Goal: Check status: Check status

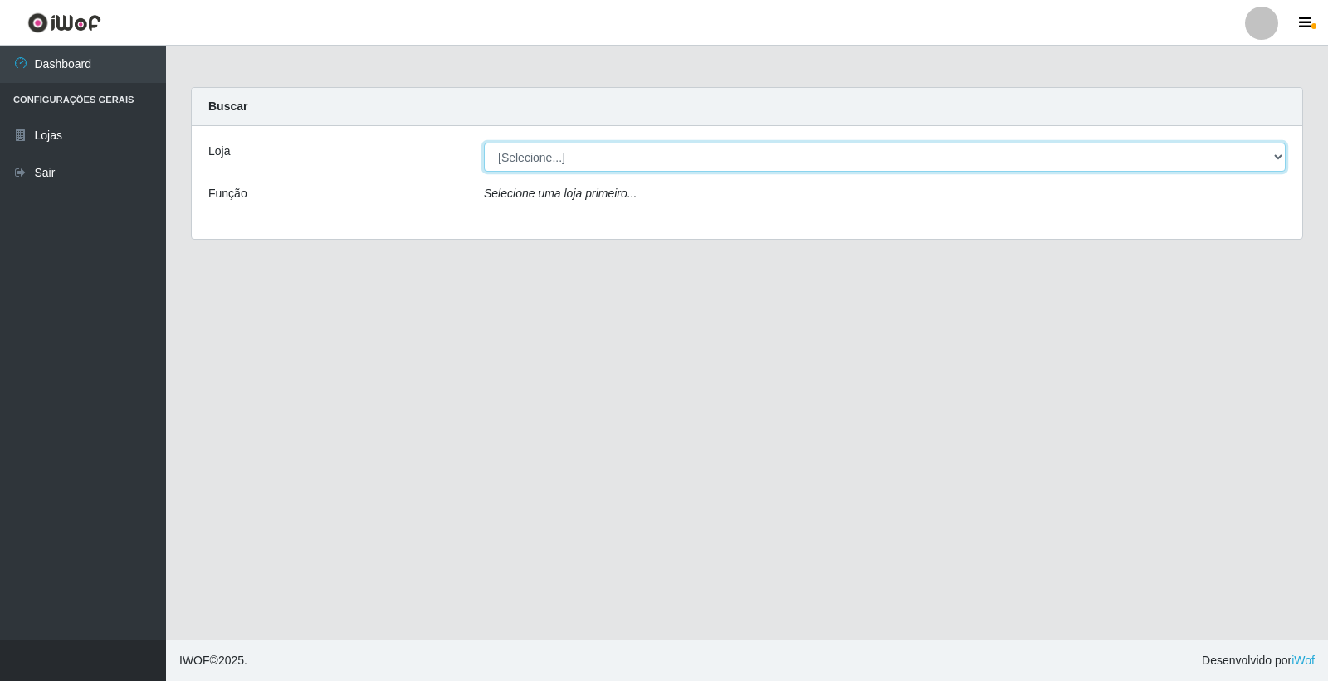
click at [617, 146] on select "[Selecione...] O Feirão - [GEOGRAPHIC_DATA]" at bounding box center [885, 157] width 802 height 29
select select "327"
click at [484, 143] on select "[Selecione...] O Feirão - [GEOGRAPHIC_DATA]" at bounding box center [885, 157] width 802 height 29
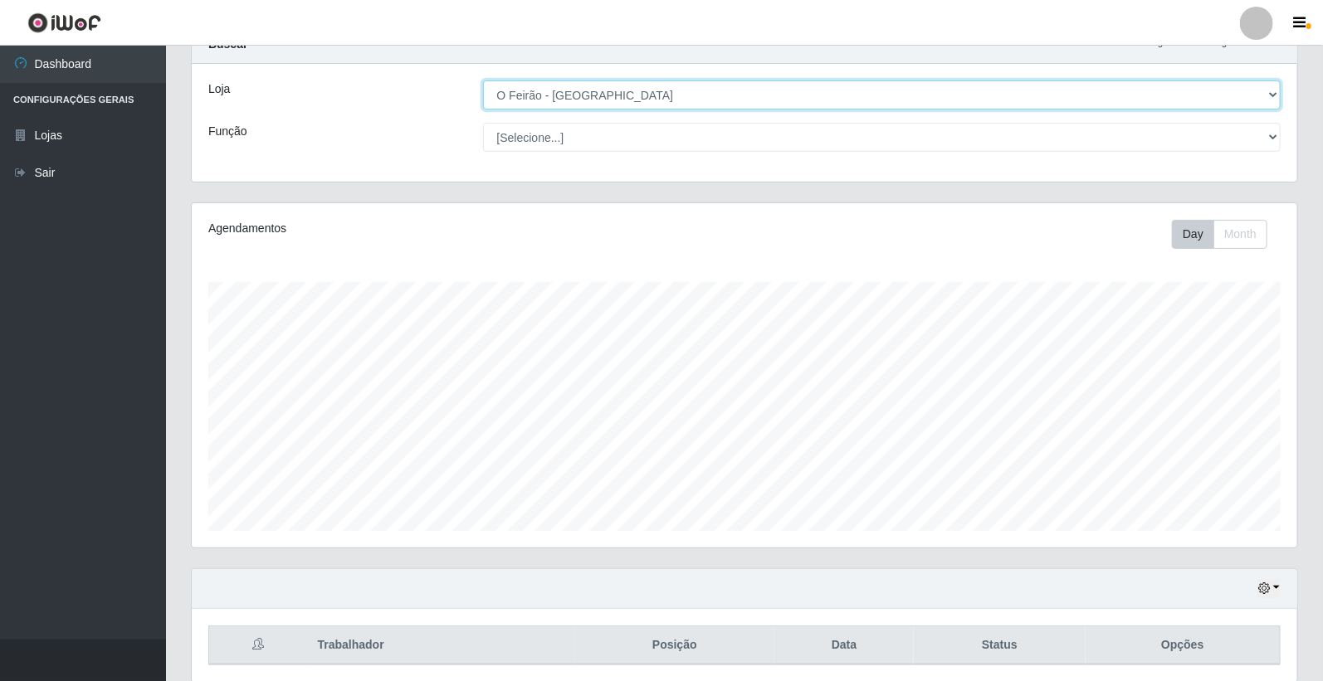
scroll to position [125, 0]
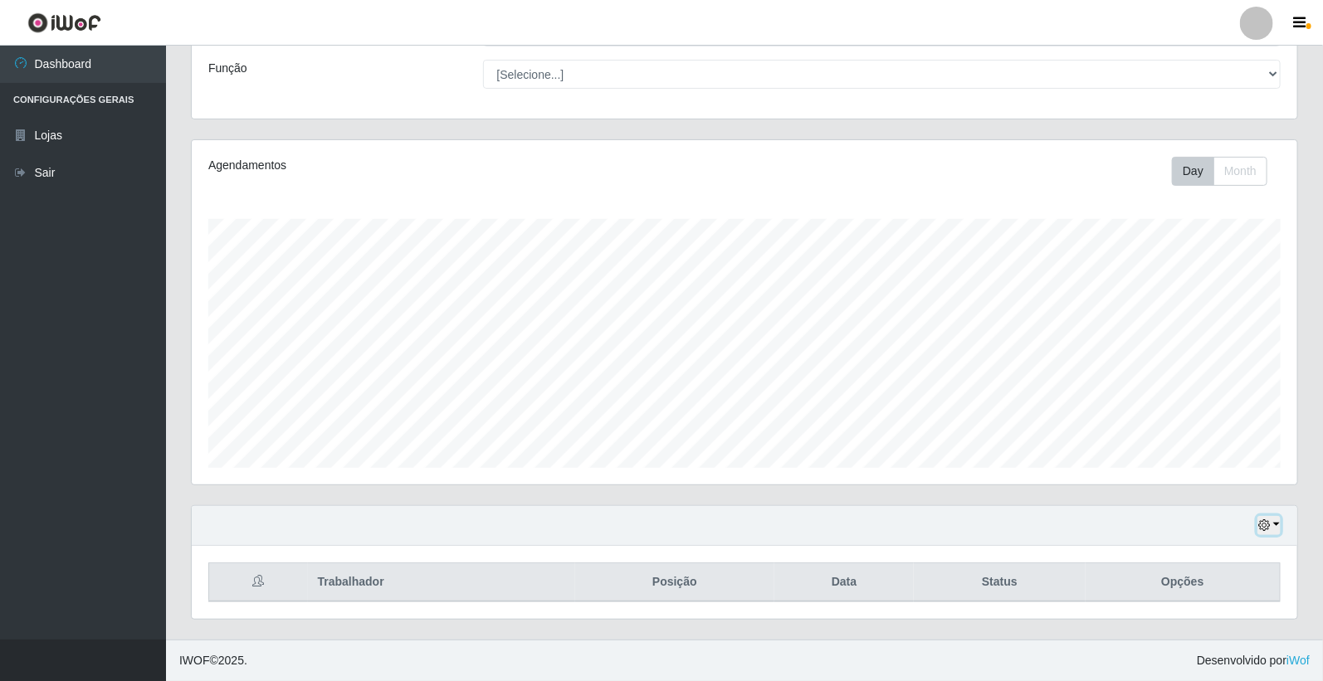
click at [1267, 530] on icon "button" at bounding box center [1264, 526] width 12 height 12
click at [1189, 493] on button "Não encerrados" at bounding box center [1213, 498] width 131 height 34
click at [1275, 521] on button "button" at bounding box center [1268, 525] width 23 height 19
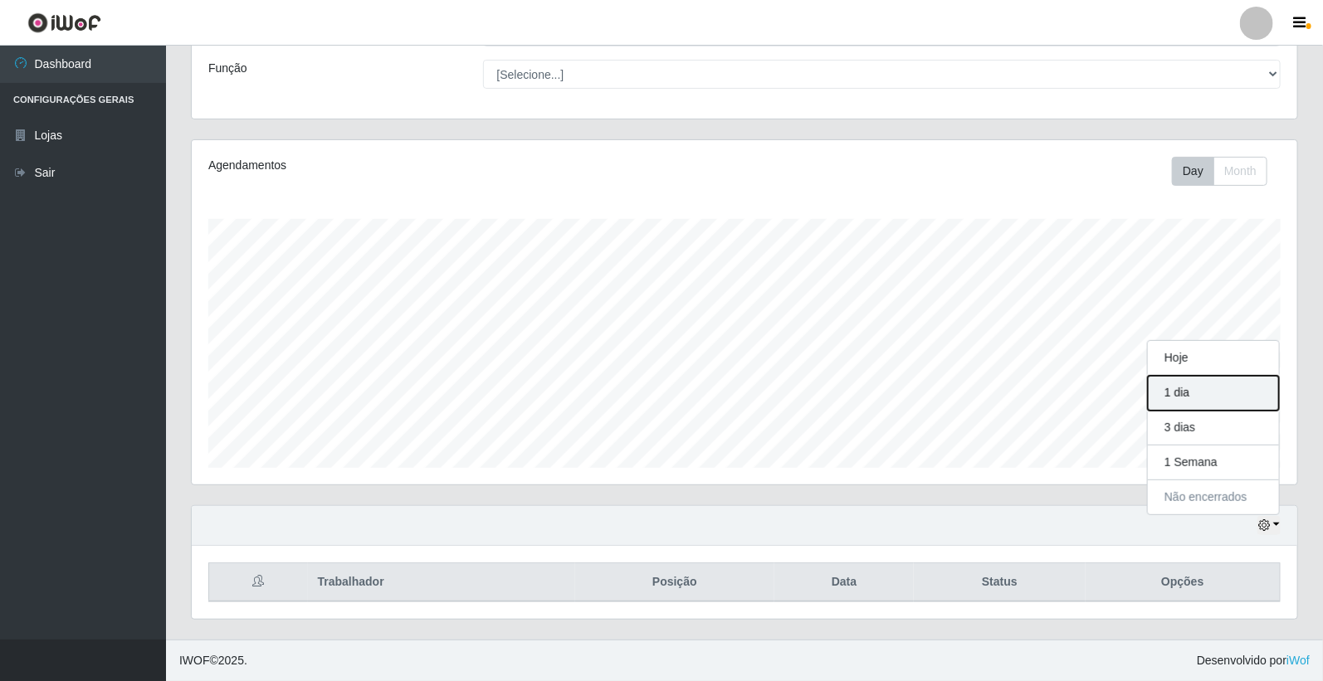
click at [1222, 393] on button "1 dia" at bounding box center [1213, 393] width 131 height 35
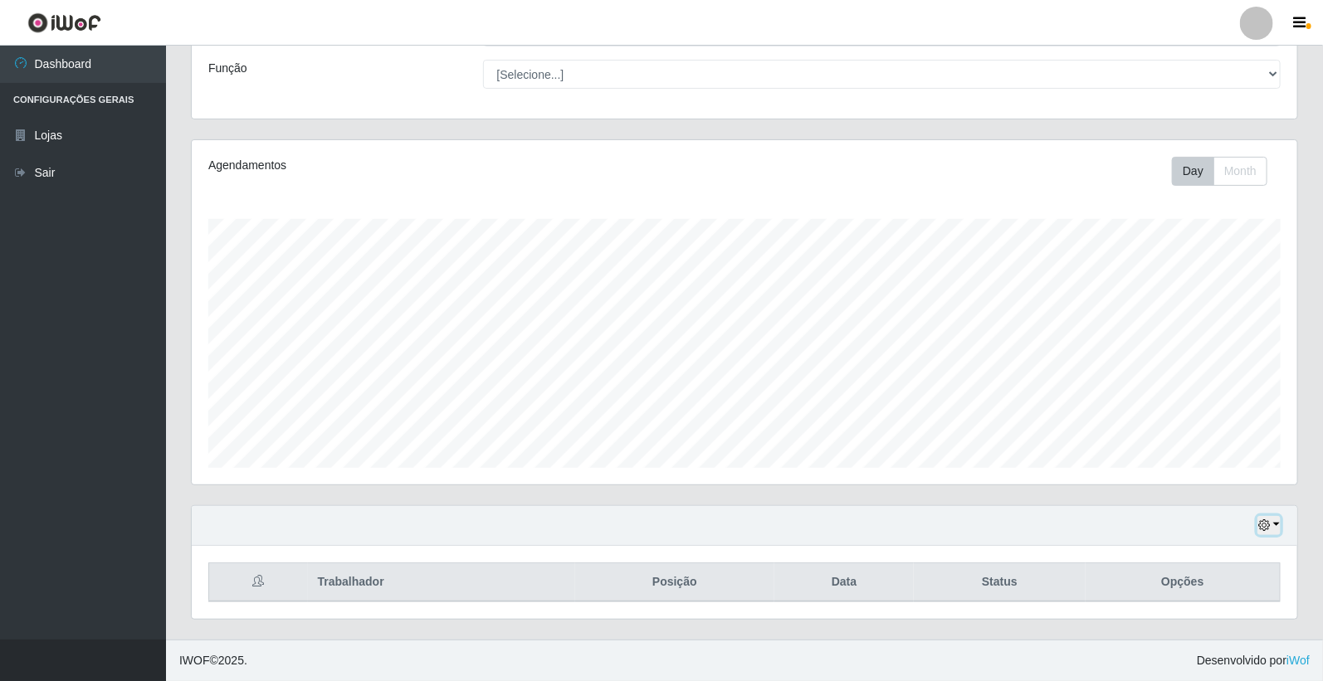
click at [1280, 526] on button "button" at bounding box center [1268, 525] width 23 height 19
click at [1246, 492] on button "Não encerrados" at bounding box center [1213, 498] width 131 height 34
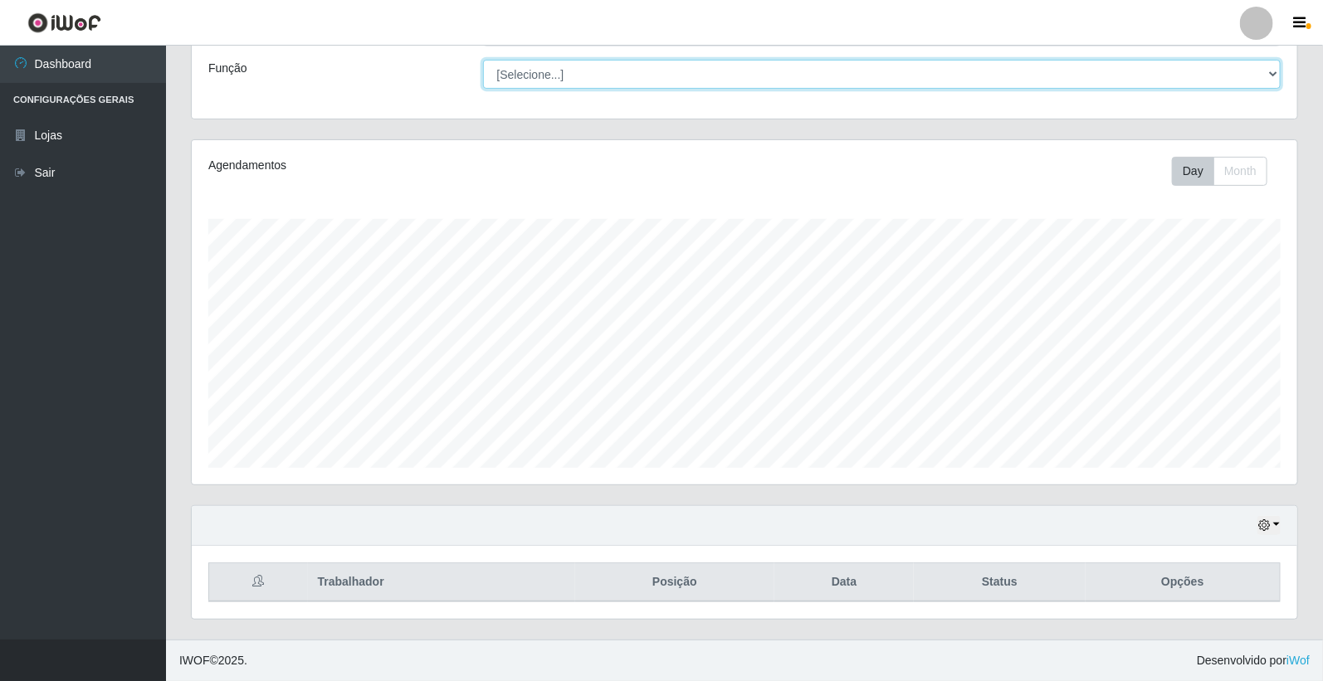
click at [616, 73] on select "[Selecione...] ASG ASG + ASG ++ Embalador Embalador + Embalador ++ Operador de …" at bounding box center [882, 74] width 798 height 29
click at [633, 71] on select "[Selecione...] ASG ASG + ASG ++ Embalador Embalador + Embalador ++ Operador de …" at bounding box center [882, 74] width 798 height 29
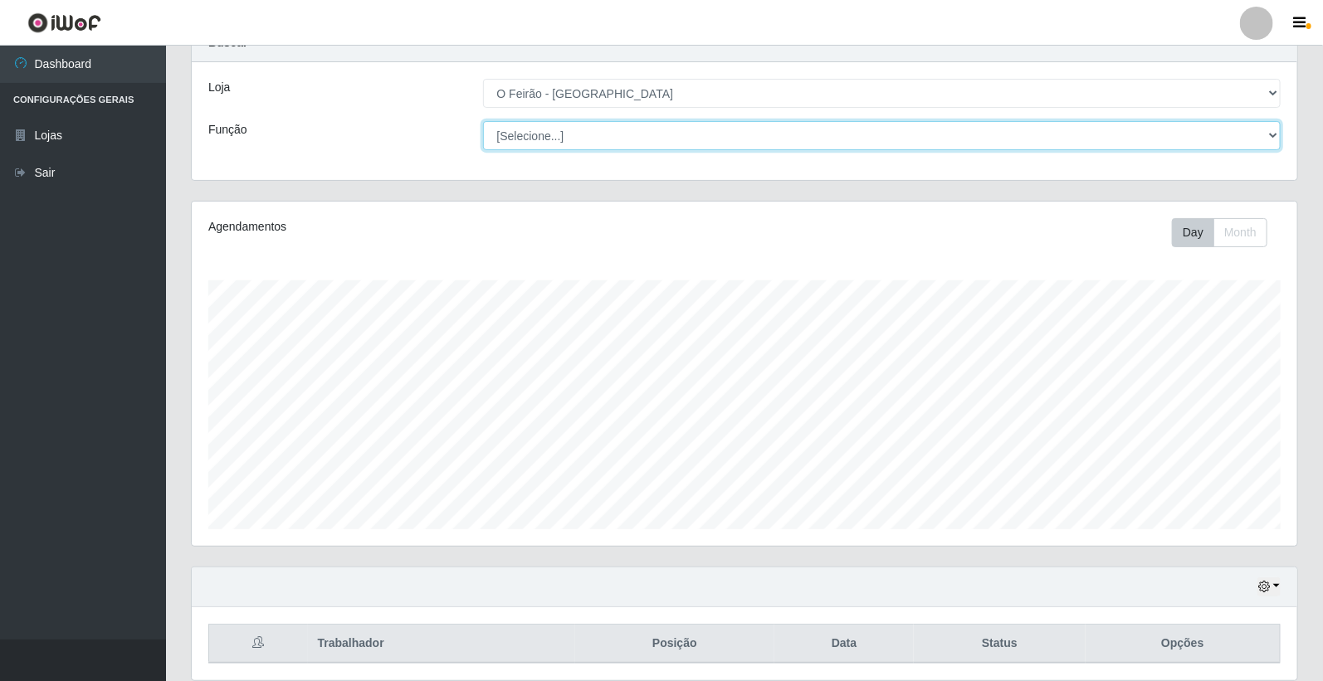
scroll to position [0, 0]
